Goal: Go to known website: Go to known website

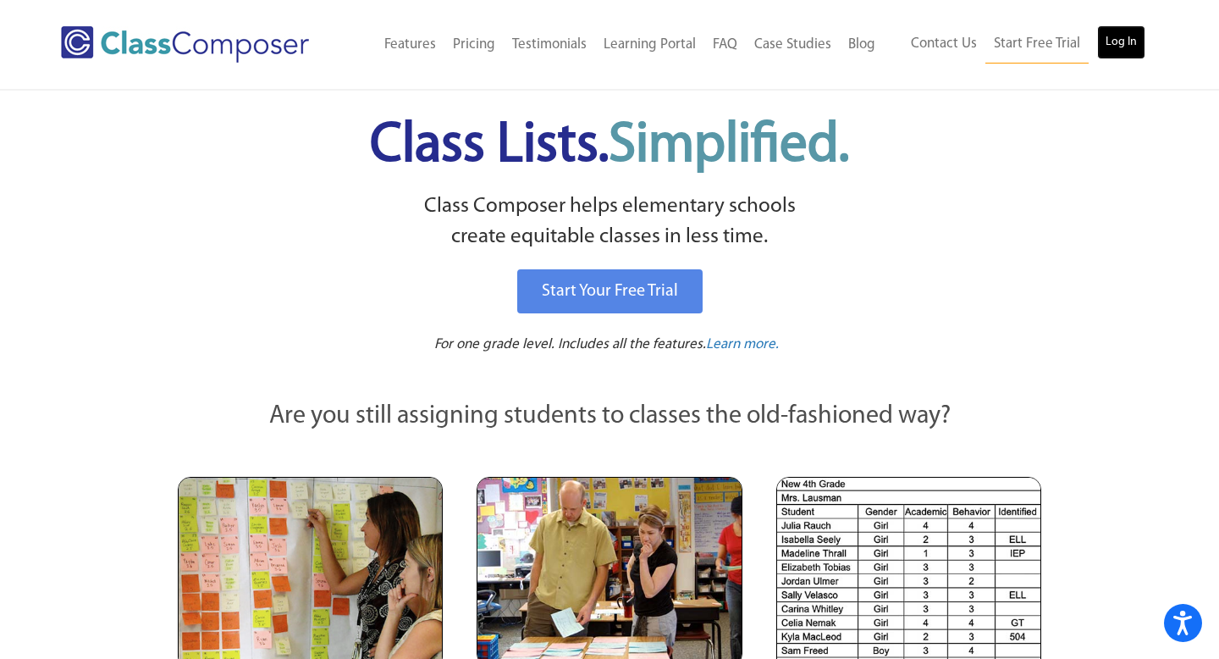
click at [1128, 41] on link "Log In" at bounding box center [1121, 42] width 48 height 34
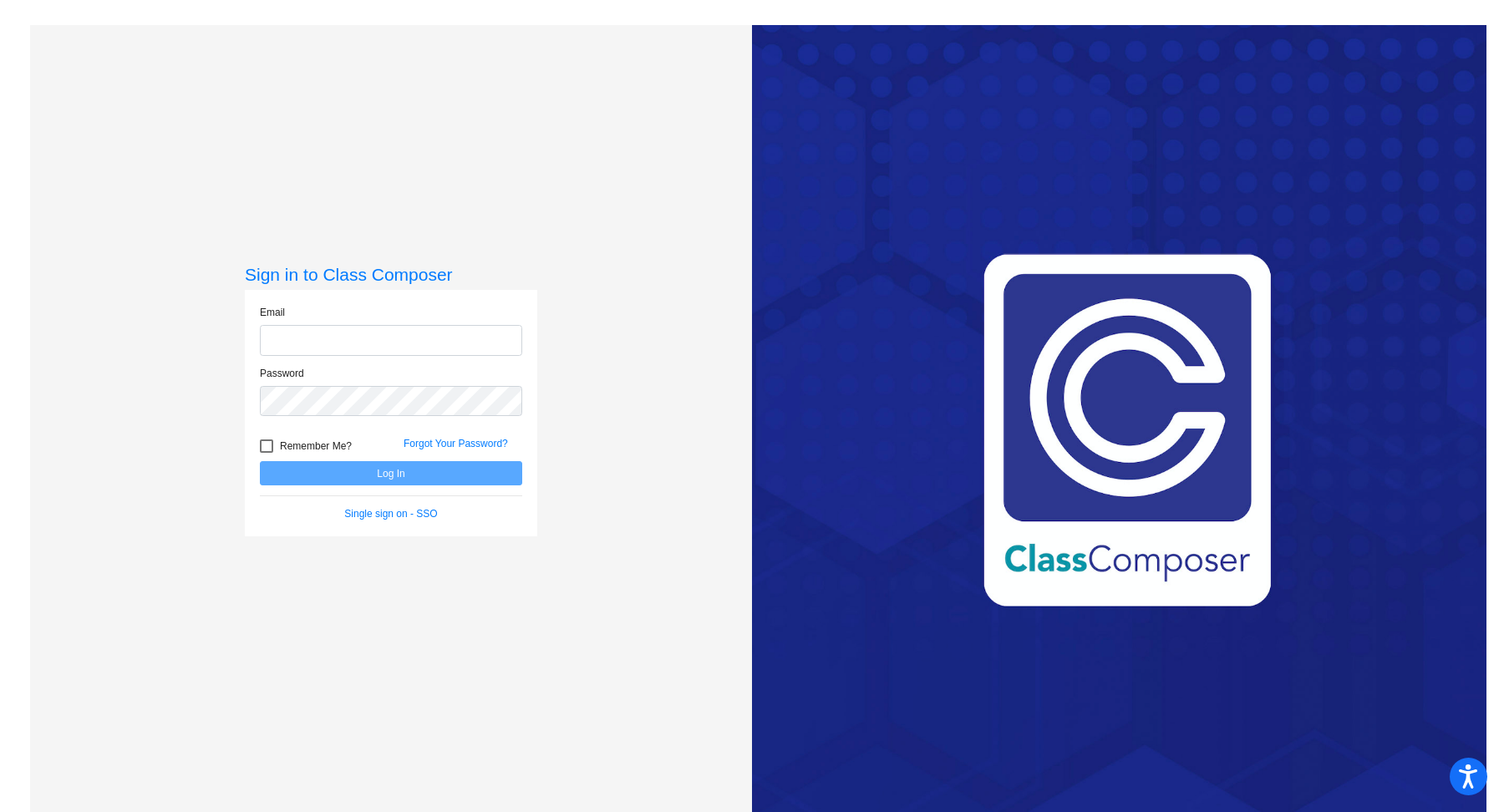
type input "[EMAIL_ADDRESS][DOMAIN_NAME]"
click at [465, 476] on button "Log In" at bounding box center [391, 473] width 263 height 25
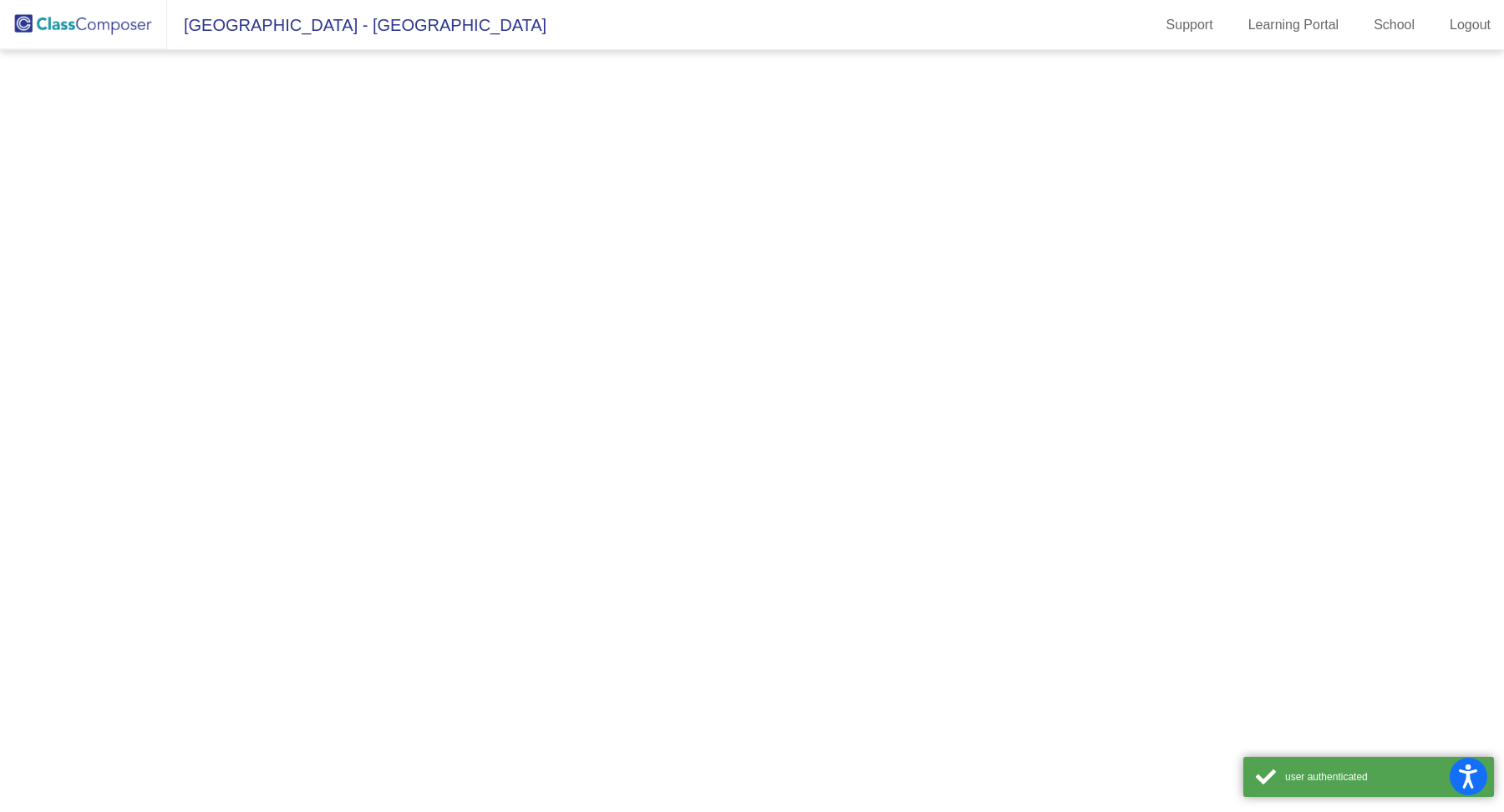
click at [465, 476] on mat-sidenav-content at bounding box center [752, 431] width 1504 height 762
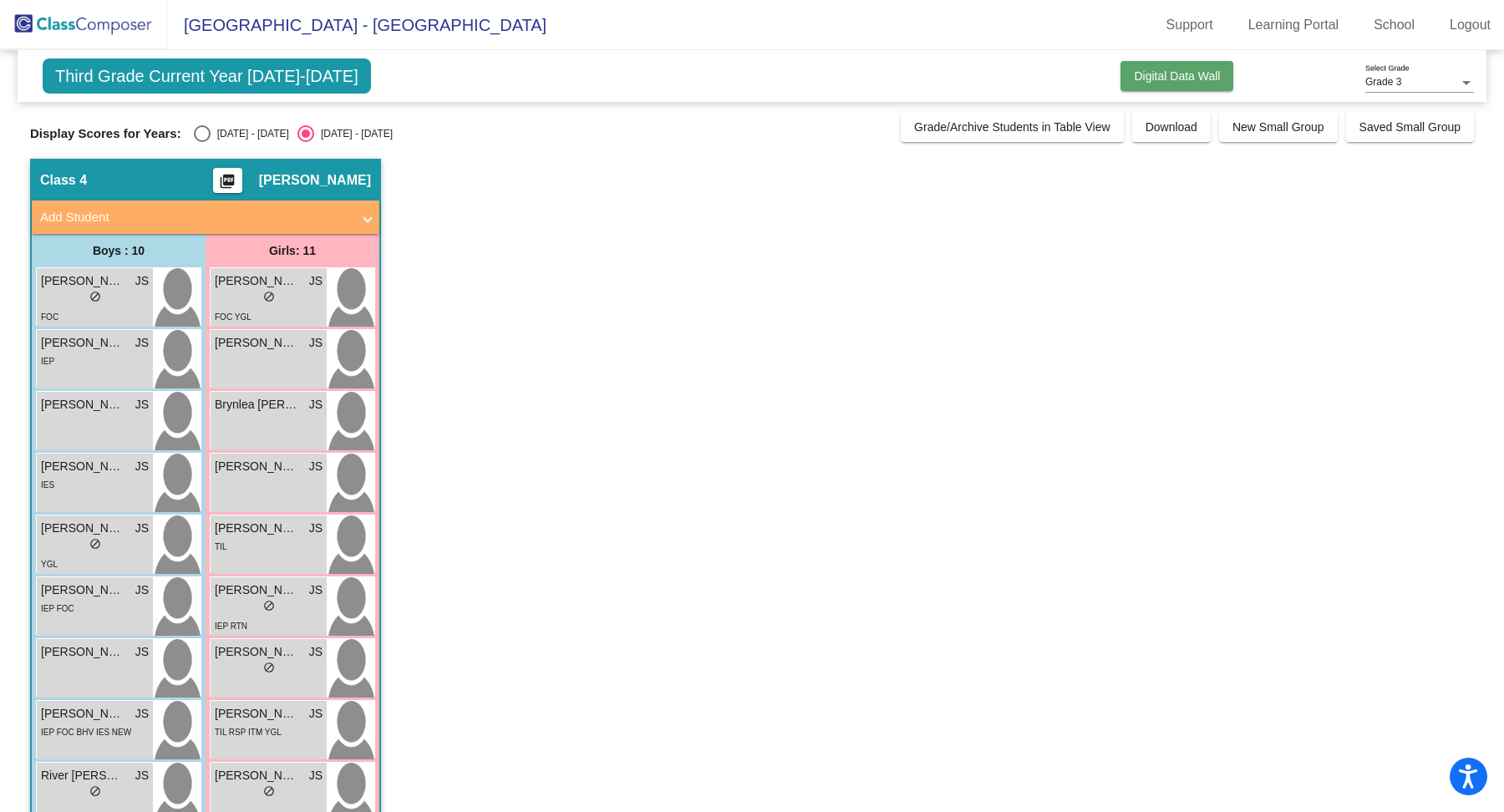
click at [1192, 75] on span "Digital Data Wall" at bounding box center [1176, 76] width 86 height 14
